Goal: Transaction & Acquisition: Purchase product/service

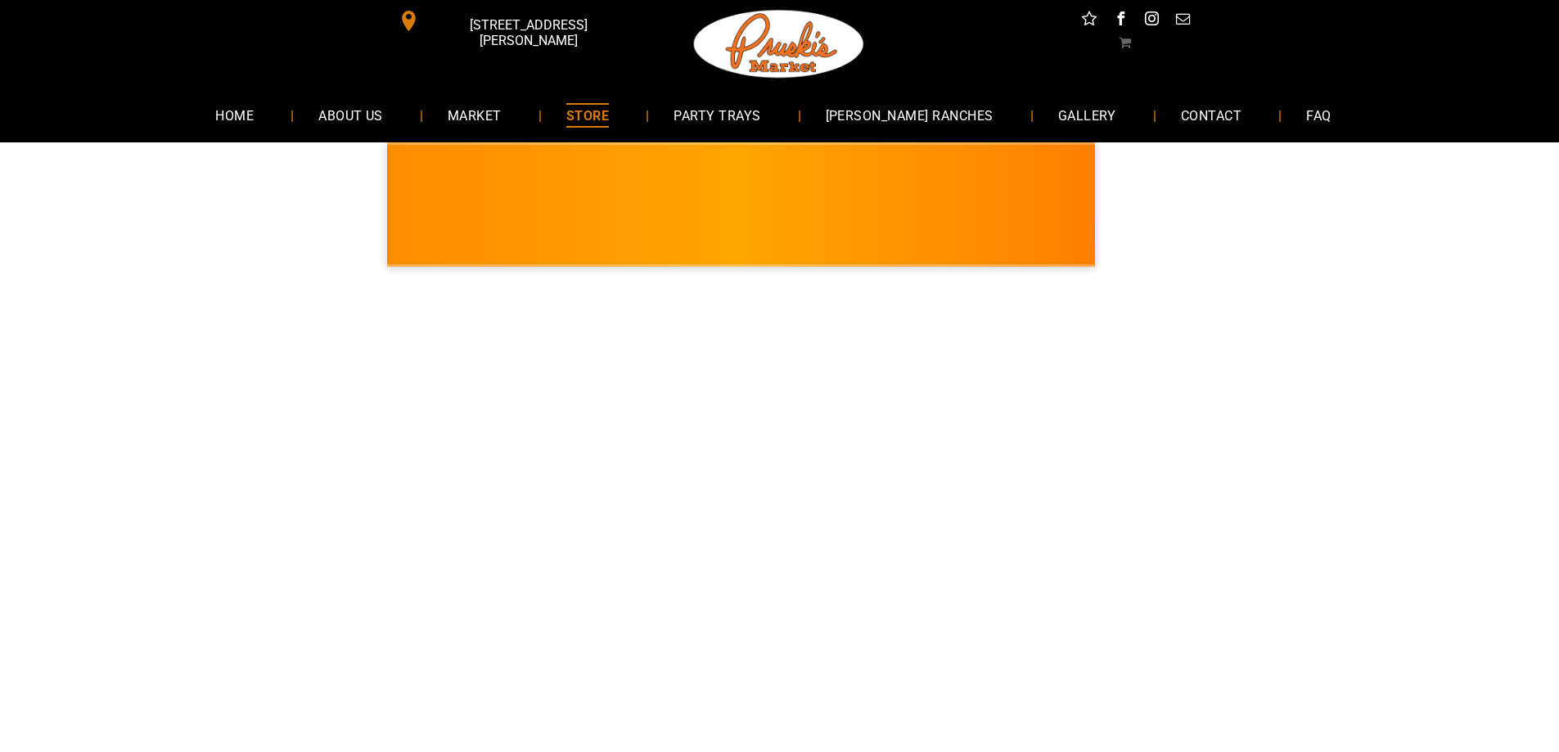
drag, startPoint x: 770, startPoint y: 57, endPoint x: 771, endPoint y: 66, distance: 9.0
click at [772, 60] on img at bounding box center [779, 44] width 177 height 88
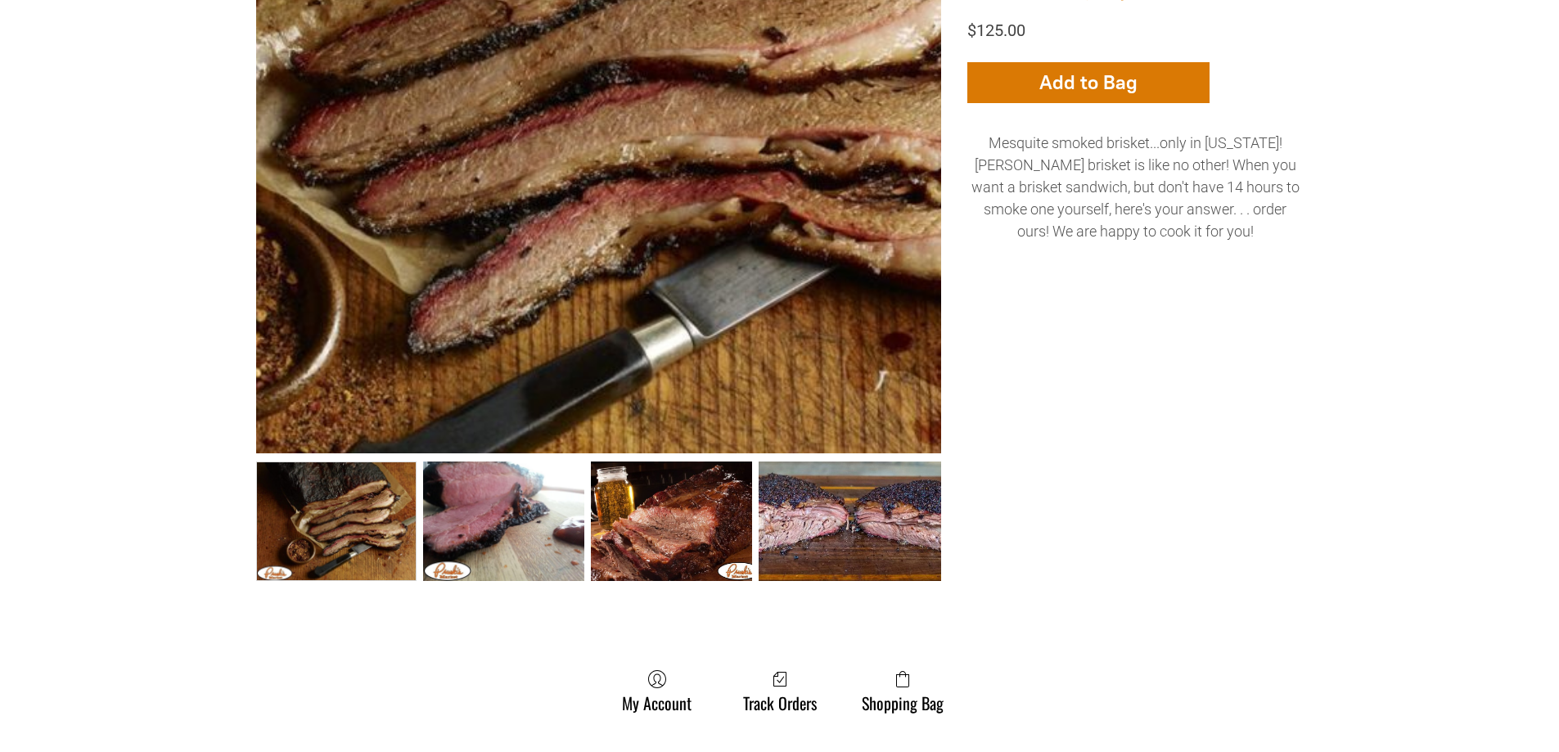
scroll to position [164, 0]
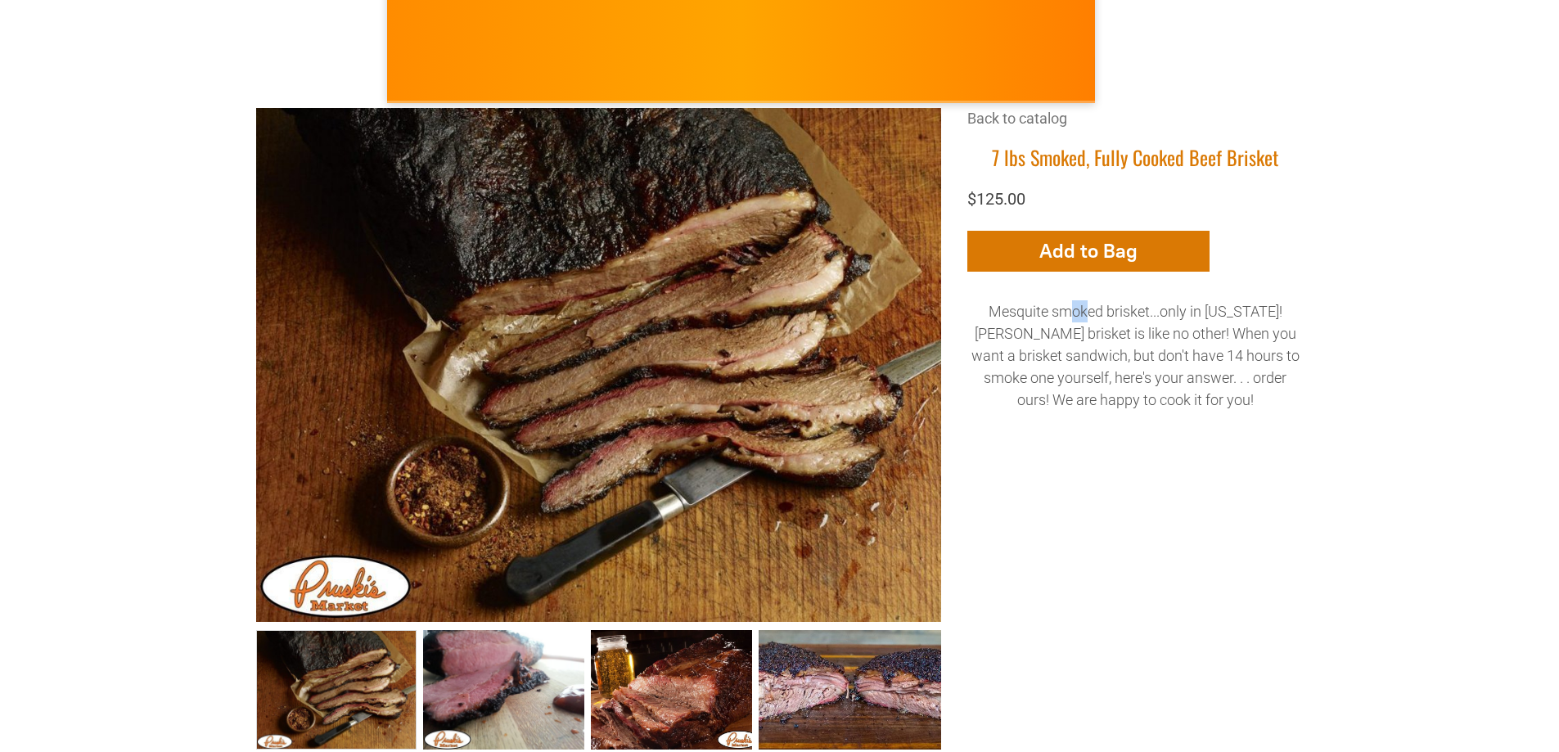
drag, startPoint x: 1065, startPoint y: 319, endPoint x: 1079, endPoint y: 319, distance: 13.9
click at [1079, 319] on p "Mesquite smoked brisket...only in [US_STATE]! [PERSON_NAME] brisket is like no …" at bounding box center [1135, 355] width 336 height 110
drag, startPoint x: 1083, startPoint y: 349, endPoint x: 1164, endPoint y: 352, distance: 81.1
click at [1164, 352] on p "Mesquite smoked brisket...only in [US_STATE]! [PERSON_NAME] brisket is like no …" at bounding box center [1135, 355] width 336 height 110
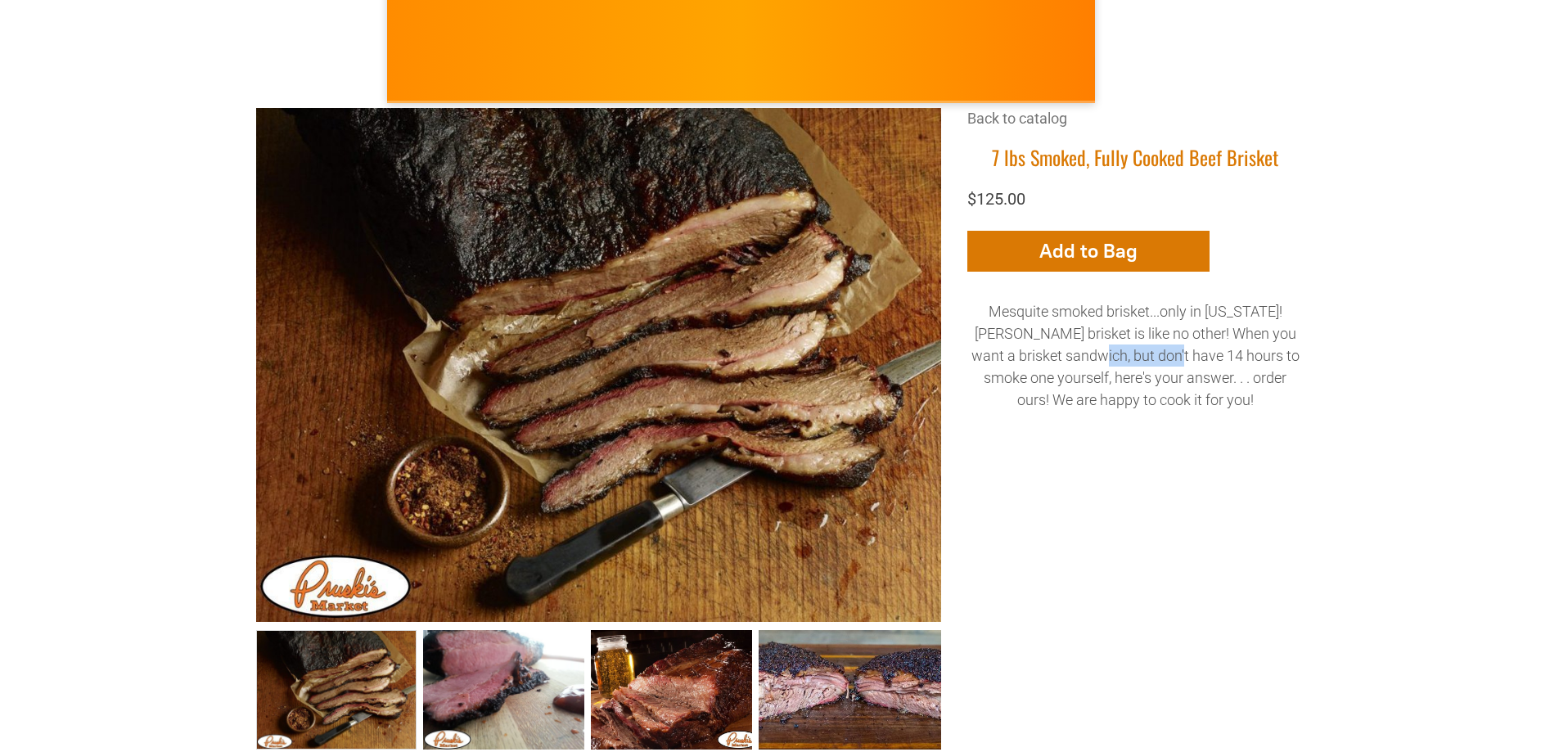
click at [1164, 352] on p "Mesquite smoked brisket...only in [US_STATE]! [PERSON_NAME] brisket is like no …" at bounding box center [1135, 355] width 336 height 110
drag, startPoint x: 1125, startPoint y: 354, endPoint x: 1257, endPoint y: 354, distance: 131.7
click at [1257, 354] on p "Mesquite smoked brisket...only in [US_STATE]! [PERSON_NAME] brisket is like no …" at bounding box center [1135, 355] width 336 height 110
click at [1098, 356] on p "Mesquite smoked brisket...only in [US_STATE]! [PERSON_NAME] brisket is like no …" at bounding box center [1135, 355] width 336 height 110
click at [1083, 267] on icon "button" at bounding box center [1087, 251] width 17 height 36
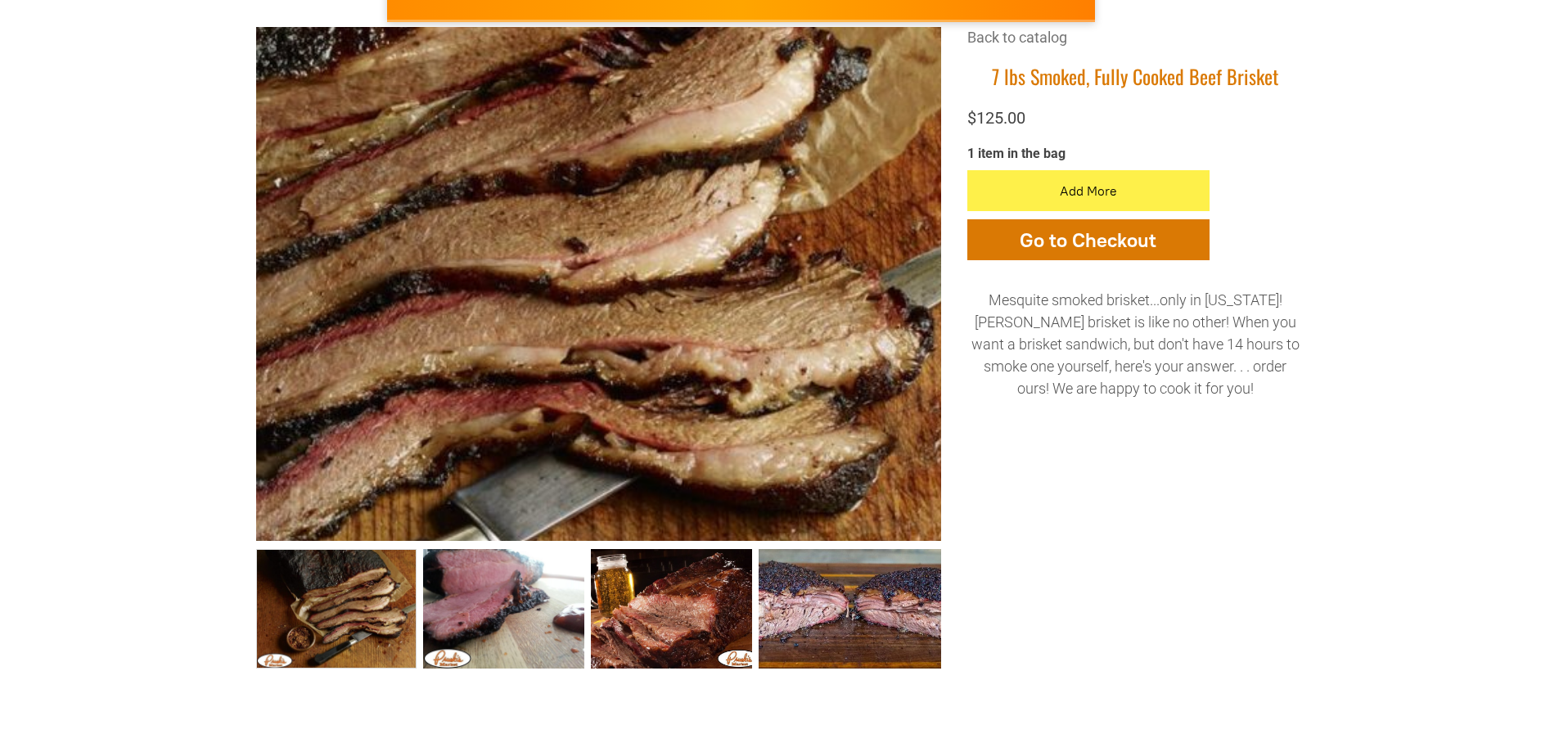
scroll to position [245, 0]
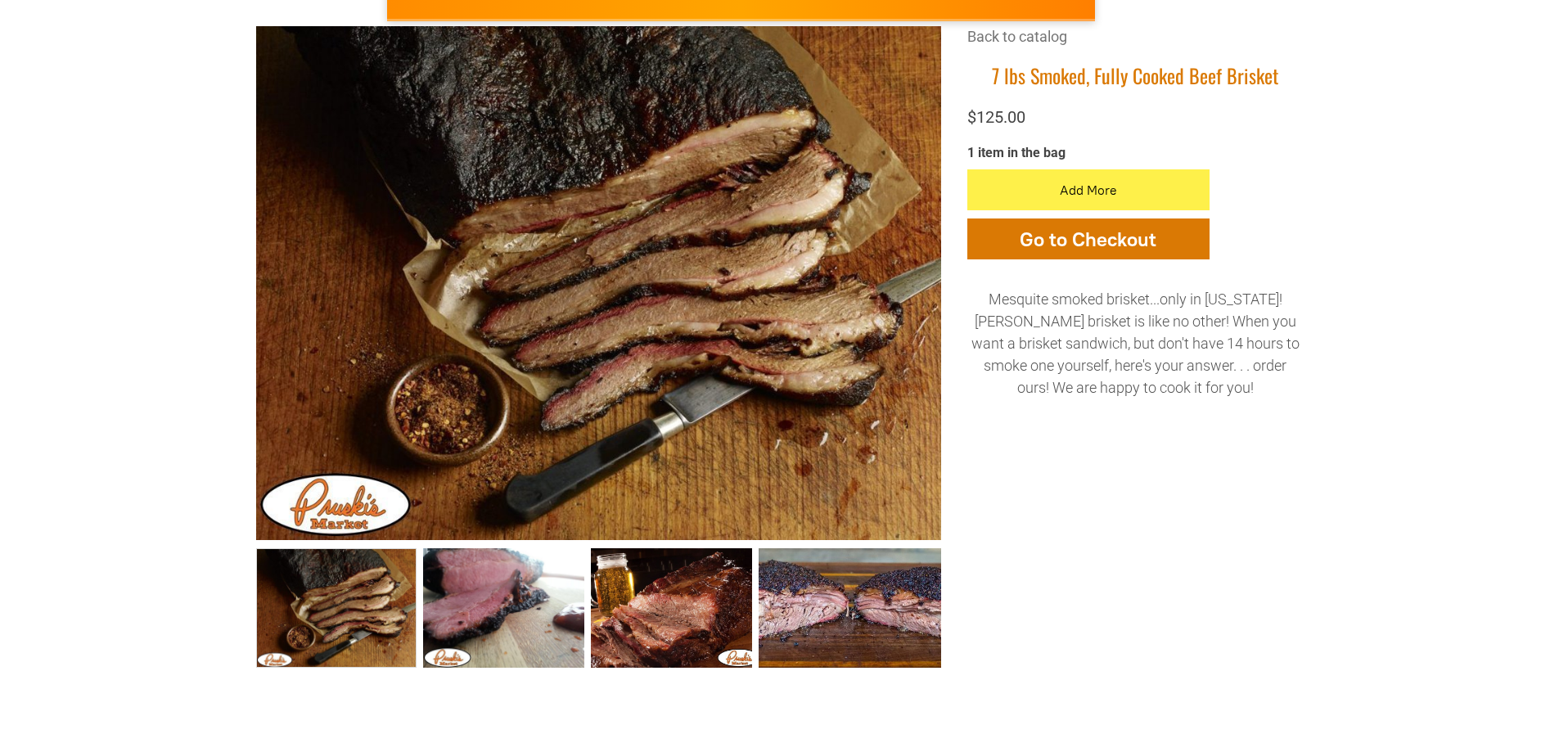
click at [1206, 298] on p "Mesquite smoked brisket...only in [US_STATE]! [PERSON_NAME] brisket is like no …" at bounding box center [1135, 343] width 336 height 110
click at [1185, 354] on p "Mesquite smoked brisket...only in [US_STATE]! [PERSON_NAME] brisket is like no …" at bounding box center [1135, 343] width 336 height 110
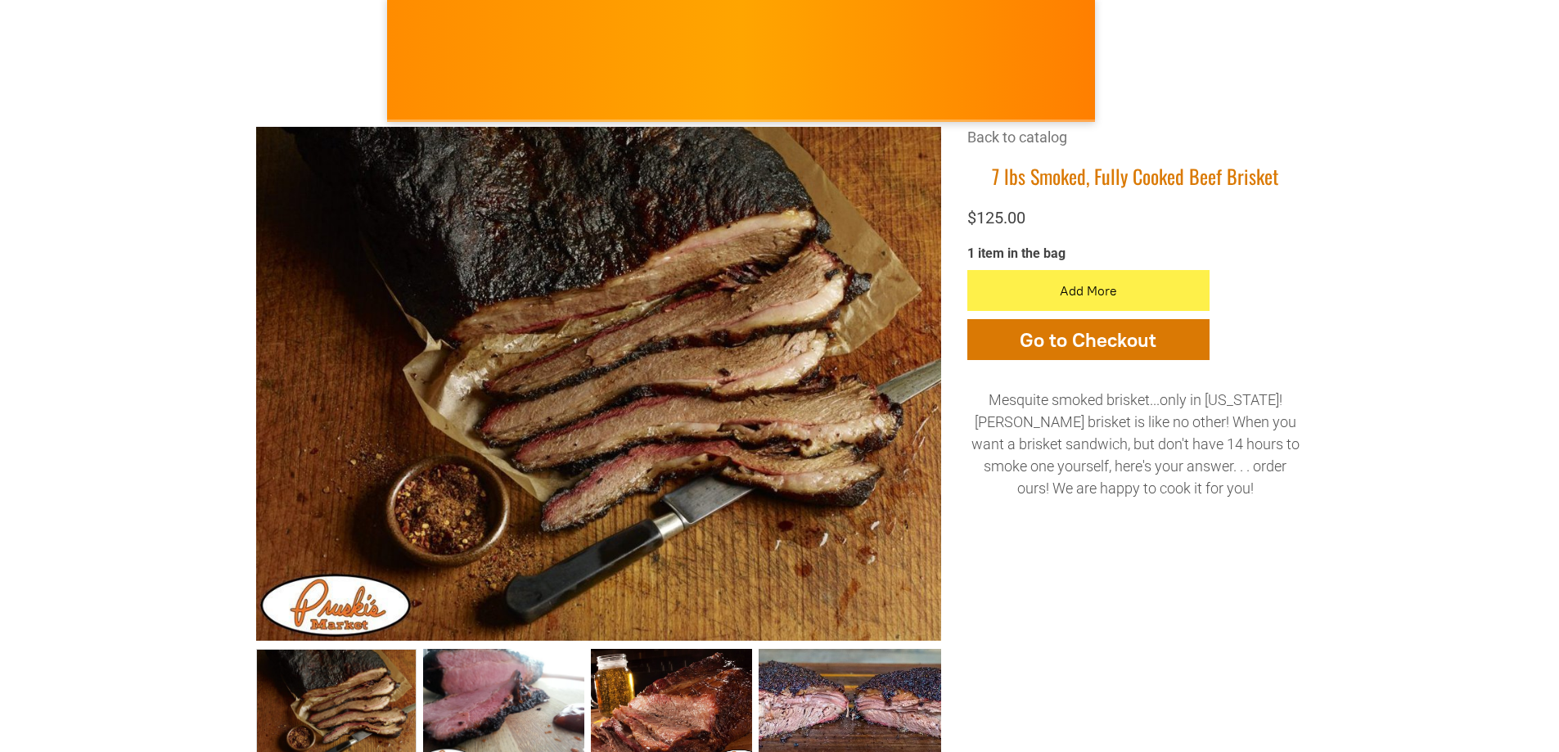
scroll to position [0, 0]
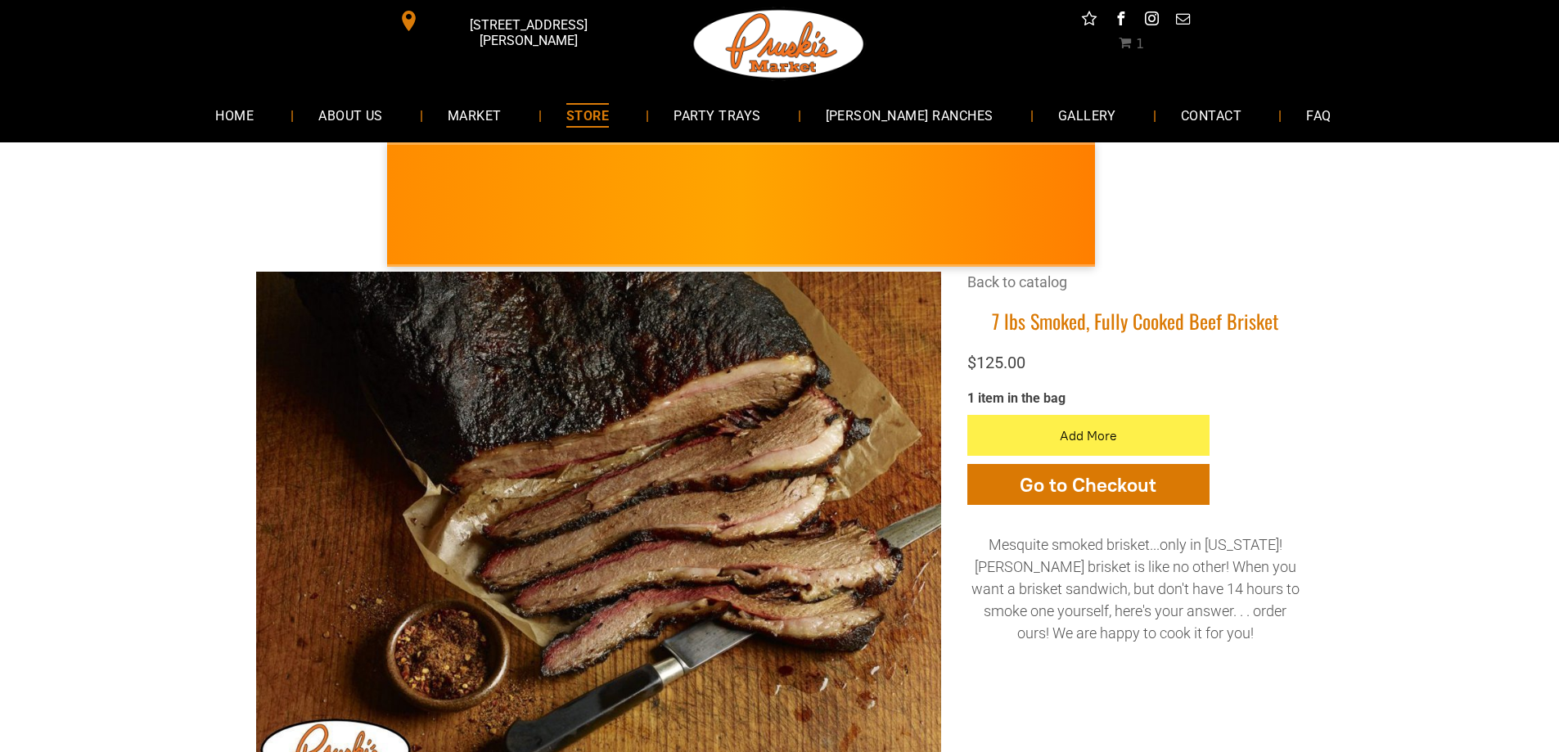
click at [1126, 51] on span "1" at bounding box center [1131, 44] width 25 height 16
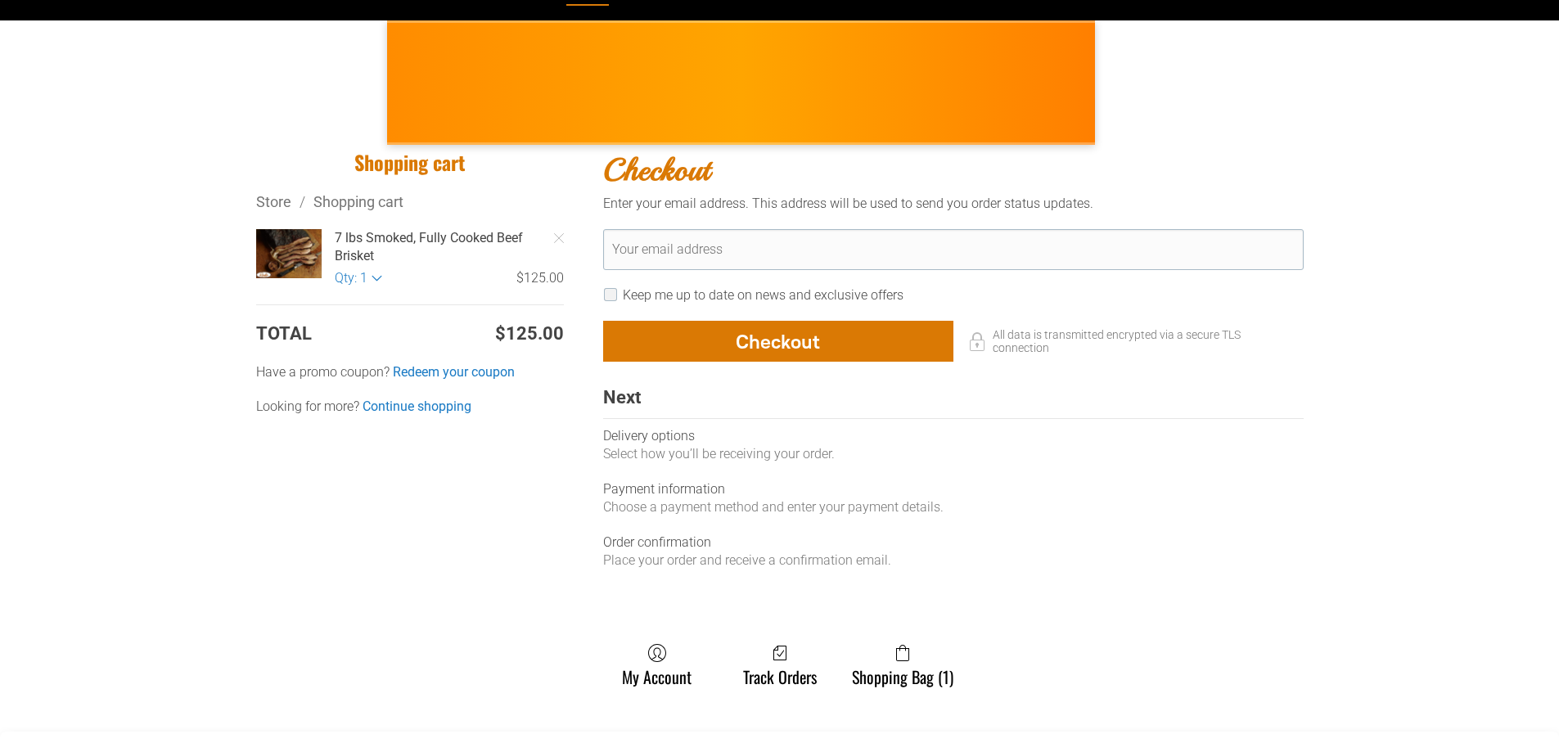
scroll to position [204, 0]
